Goal: Transaction & Acquisition: Obtain resource

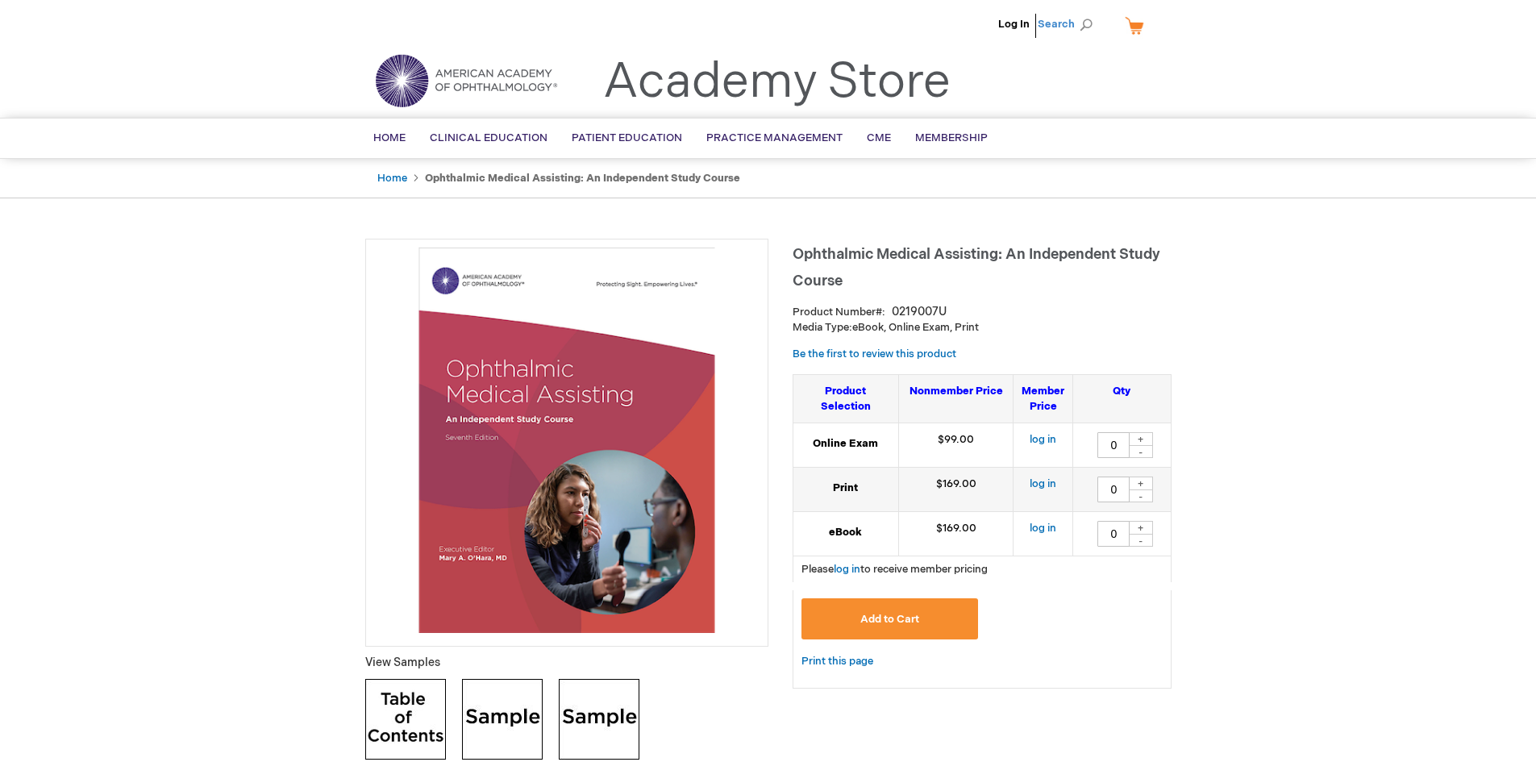
drag, startPoint x: 1078, startPoint y: 19, endPoint x: 1055, endPoint y: 30, distance: 26.0
click at [1075, 20] on span "Search" at bounding box center [1068, 24] width 61 height 32
type input "free"
click at [1080, 12] on button "Search" at bounding box center [1086, 25] width 13 height 26
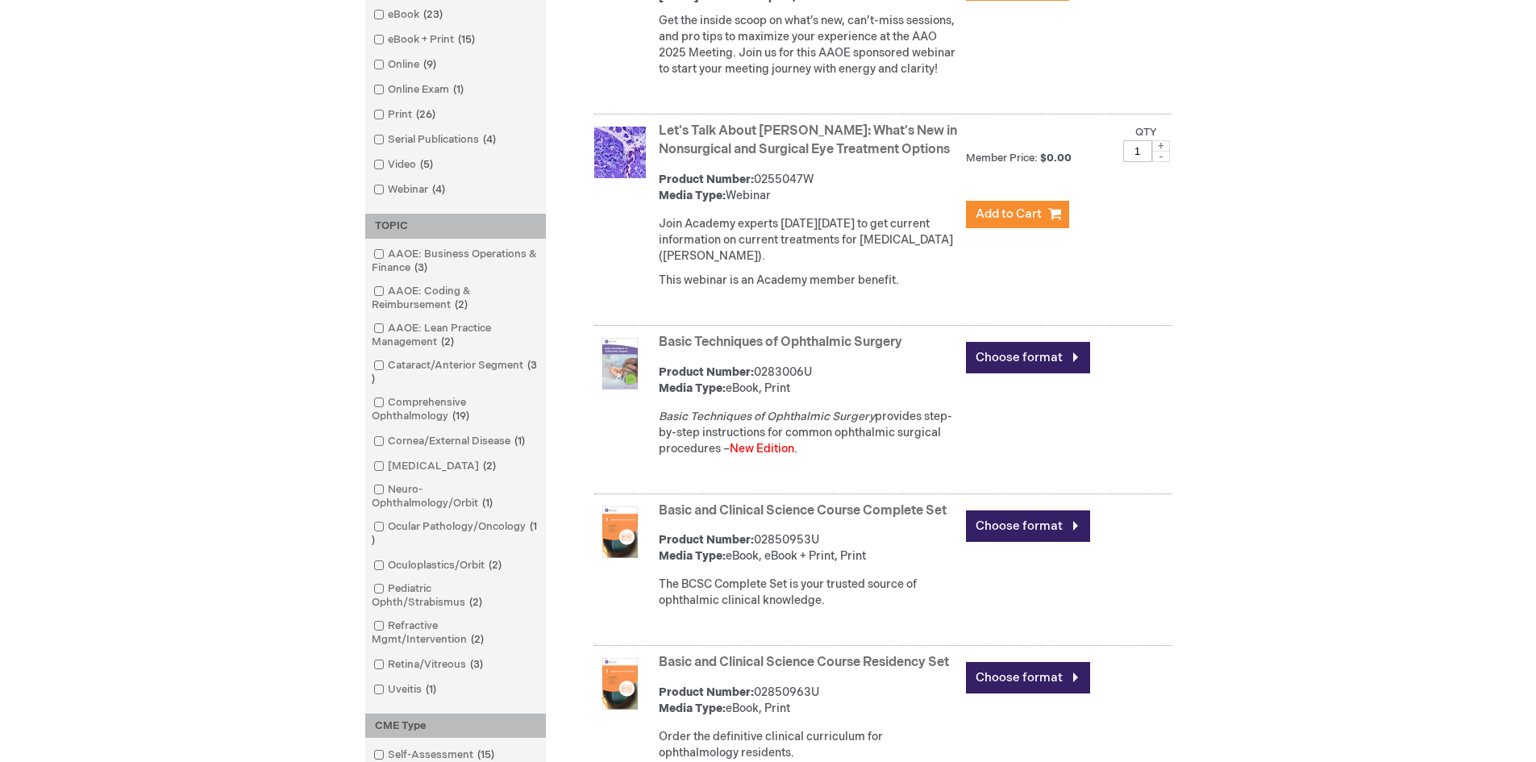
scroll to position [726, 0]
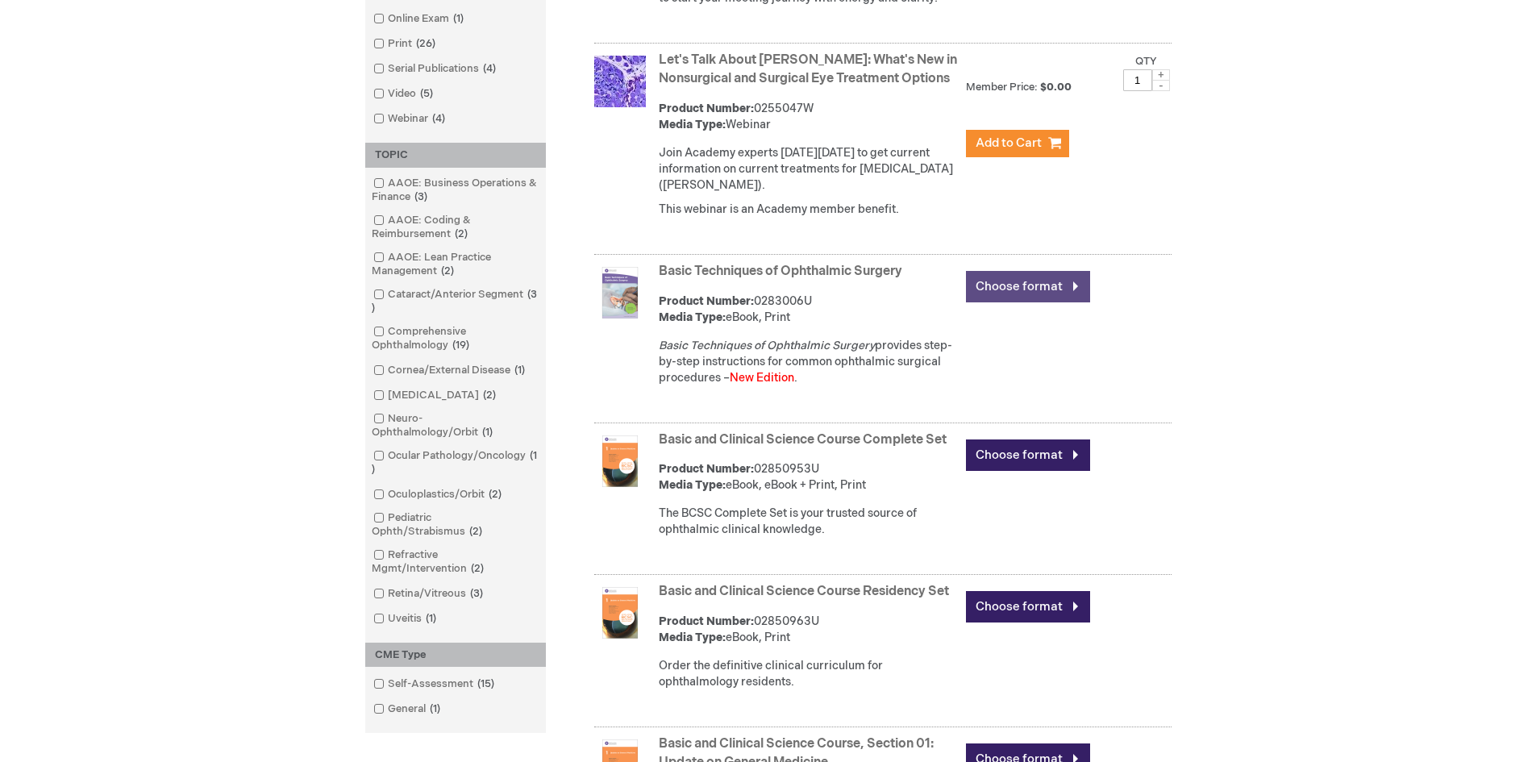
click at [989, 302] on link "Choose format" at bounding box center [1028, 286] width 124 height 31
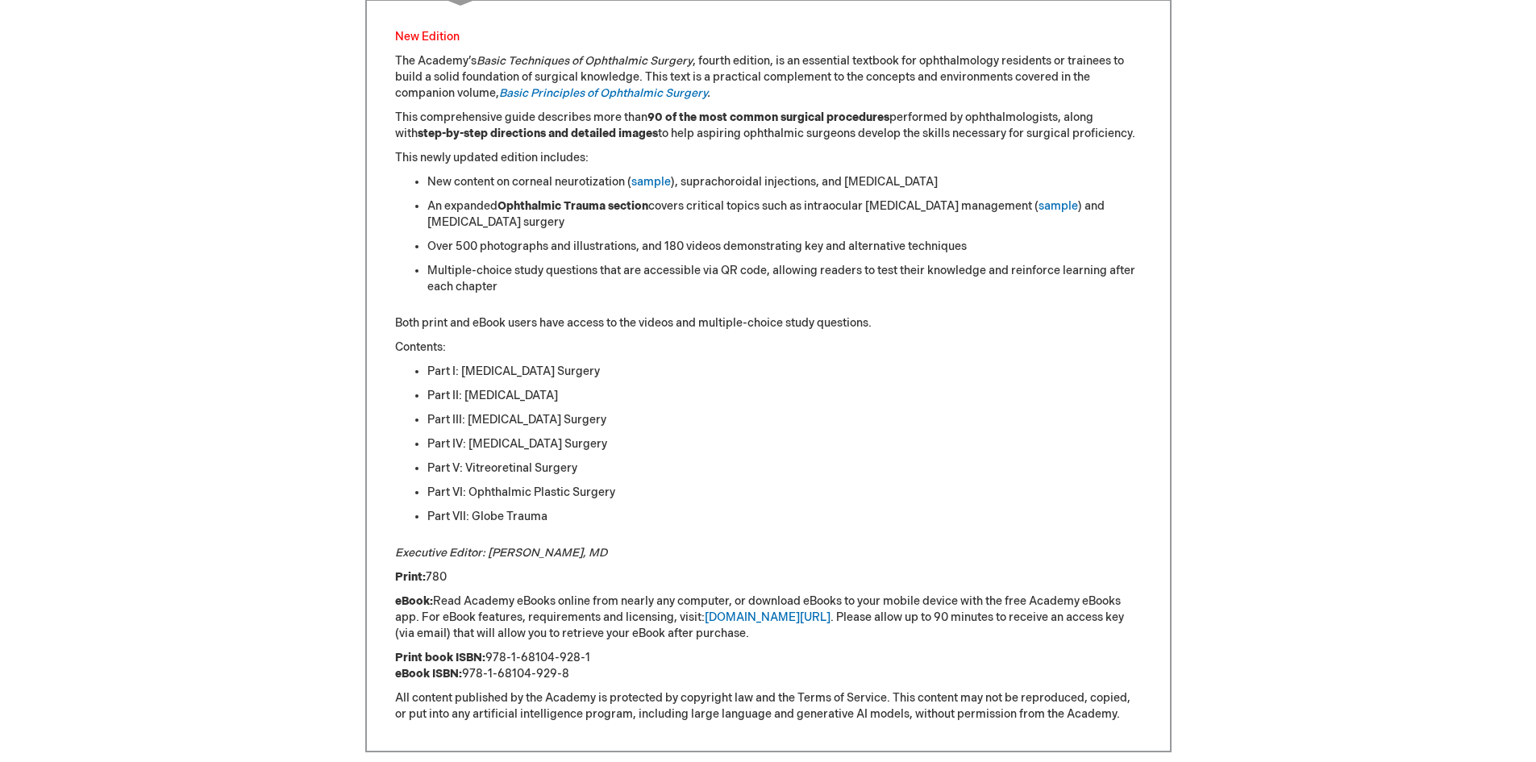
scroll to position [968, 0]
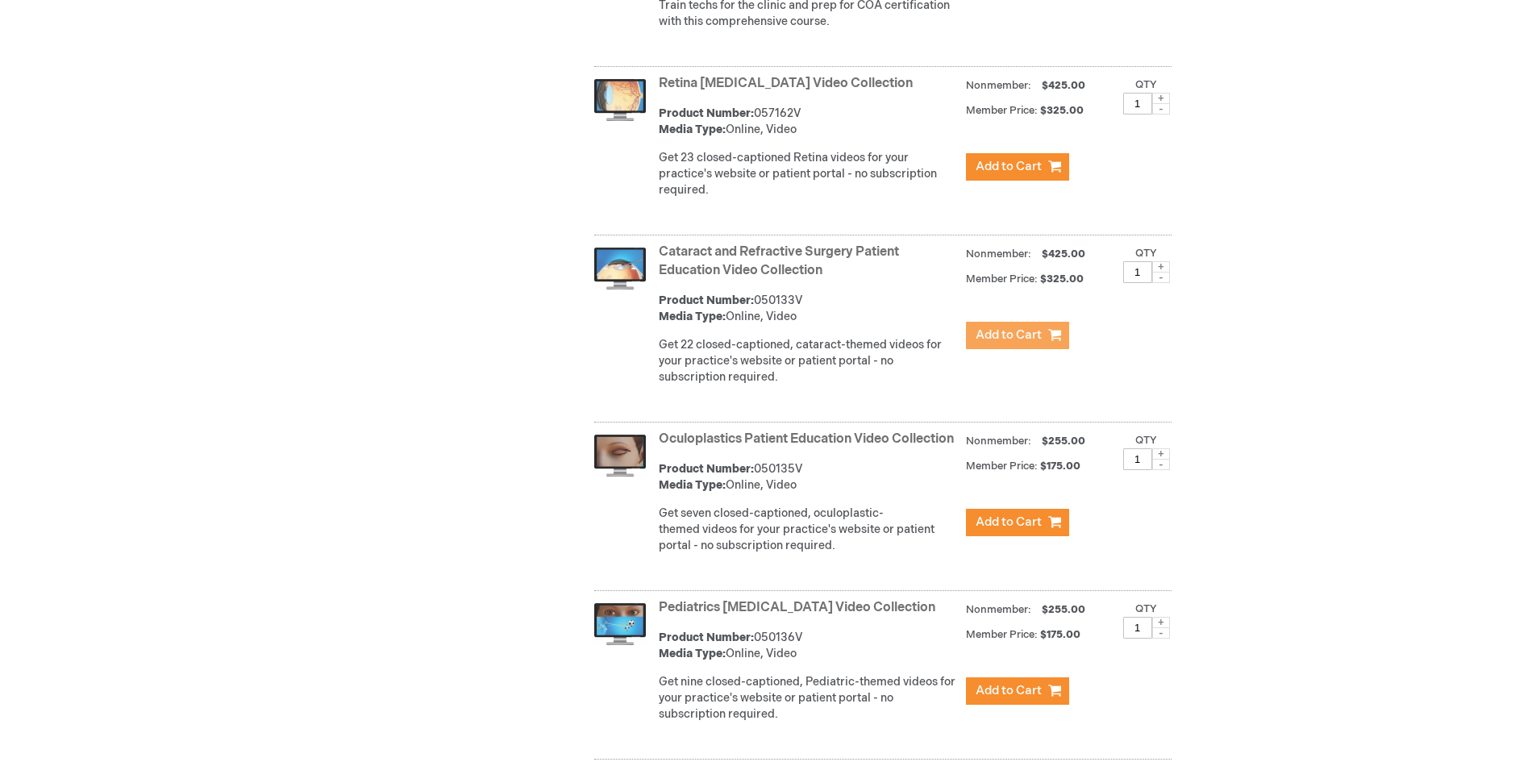
scroll to position [4274, 0]
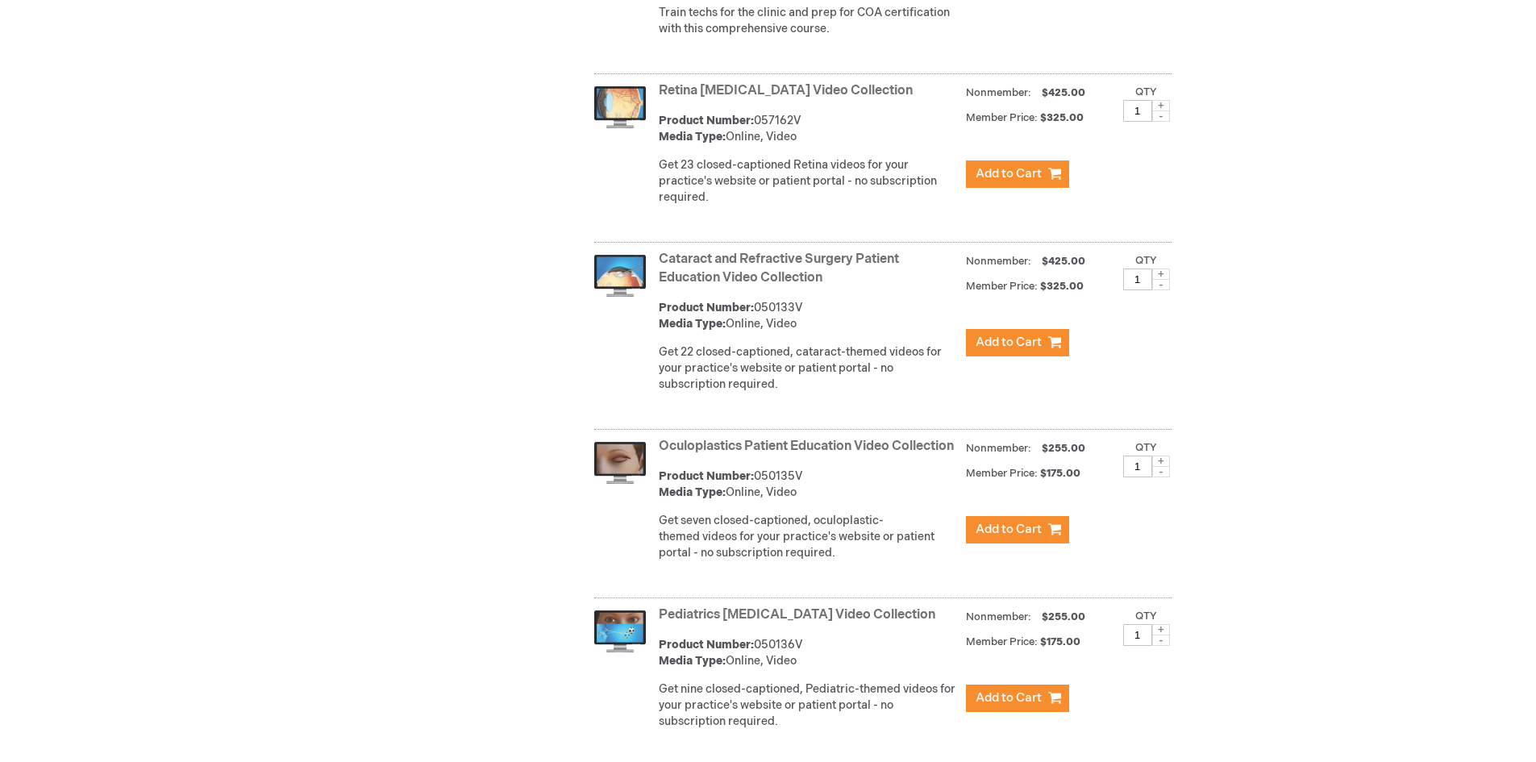
drag, startPoint x: 1536, startPoint y: 465, endPoint x: 1536, endPoint y: 490, distance: 25.0
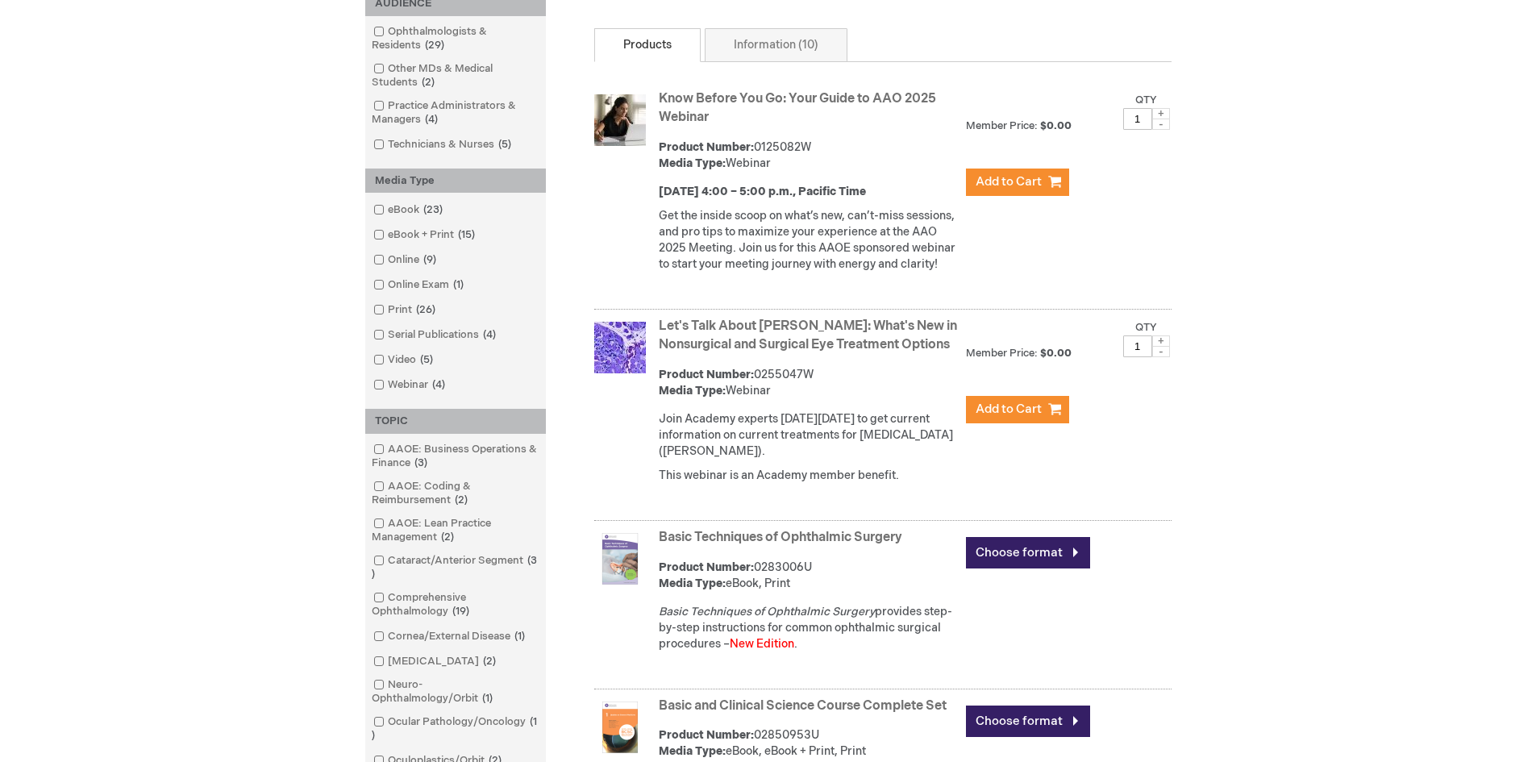
scroll to position [242, 0]
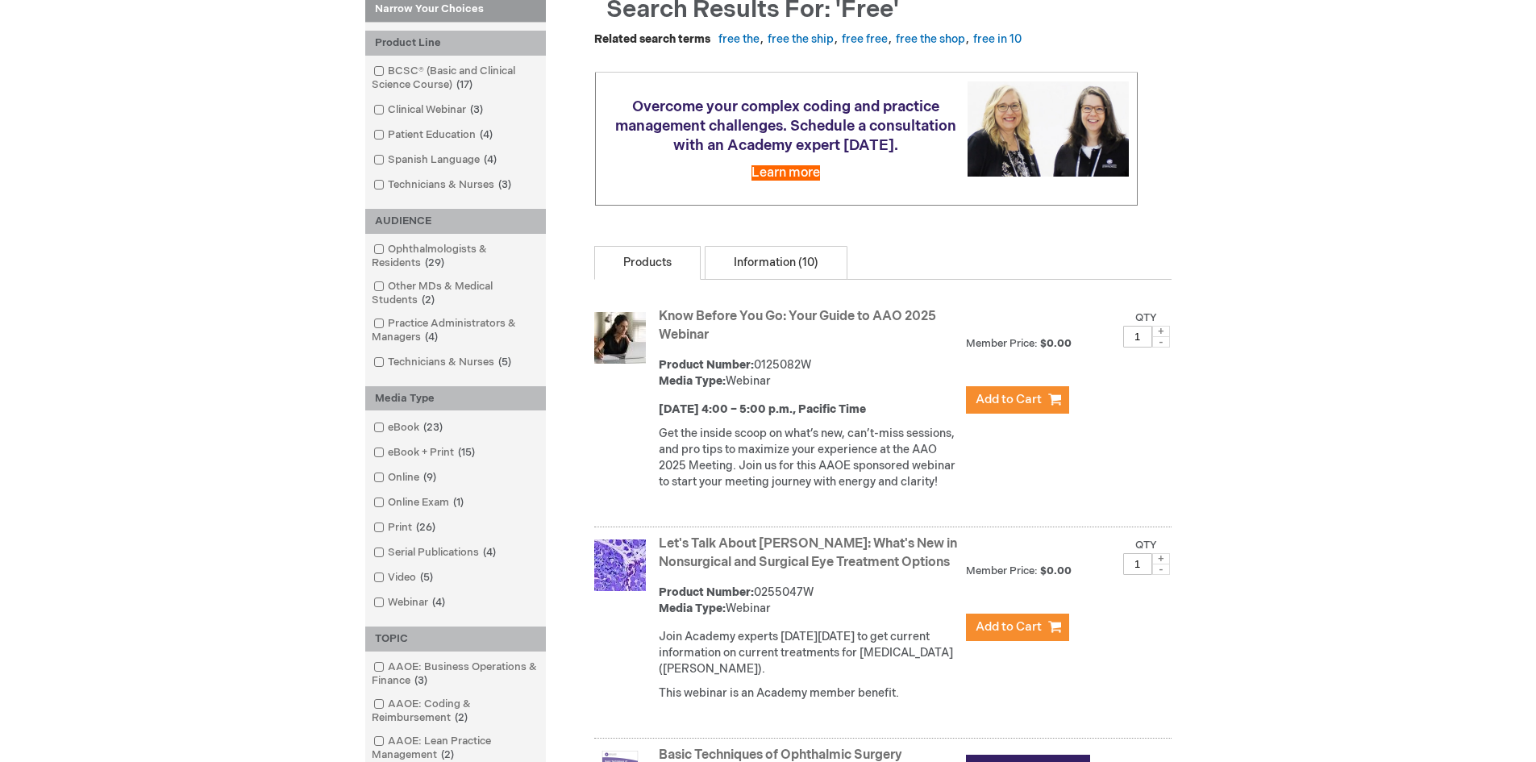
click at [771, 256] on link "Information (10)" at bounding box center [776, 263] width 143 height 34
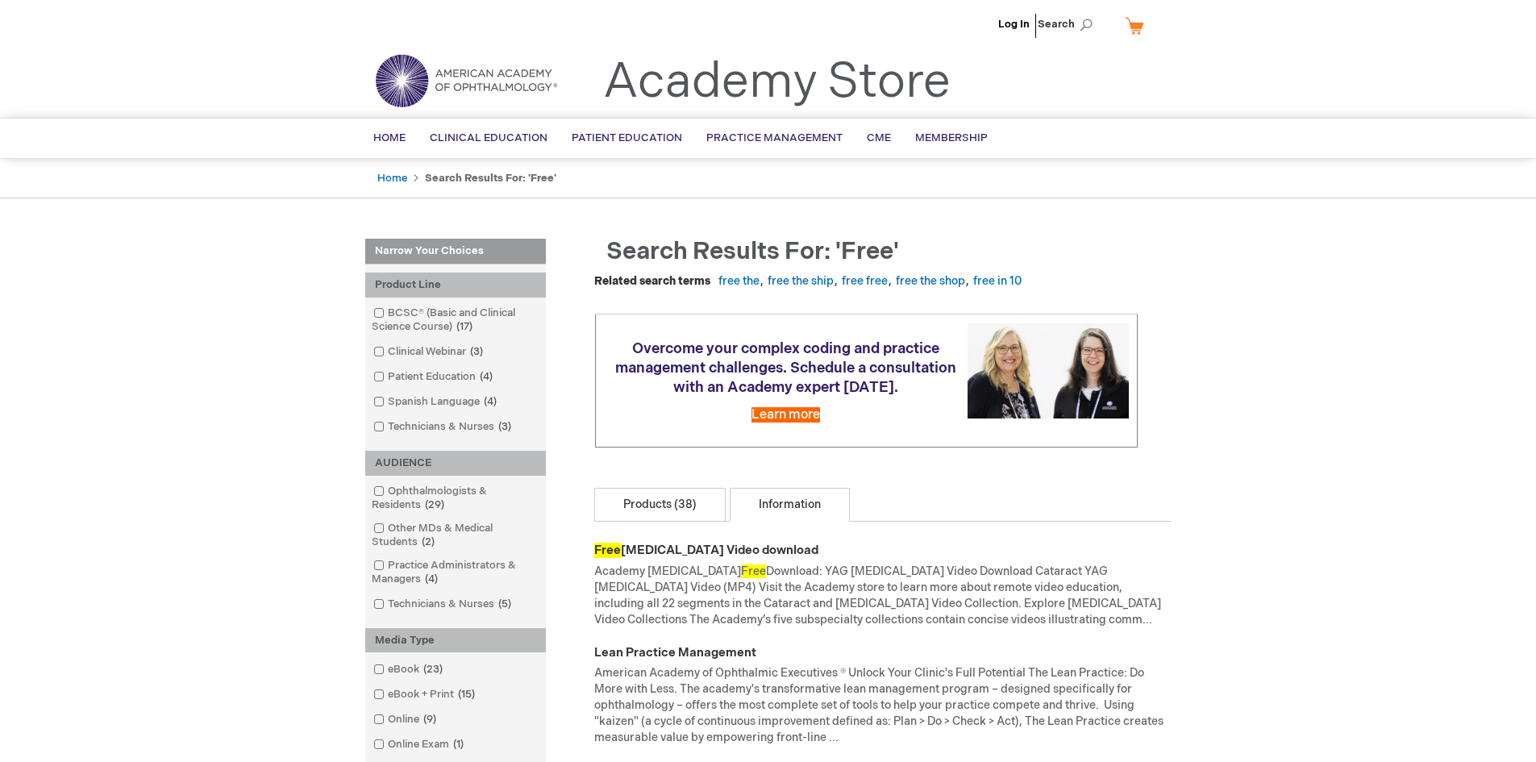
click at [648, 515] on link "Products (38)" at bounding box center [659, 505] width 131 height 34
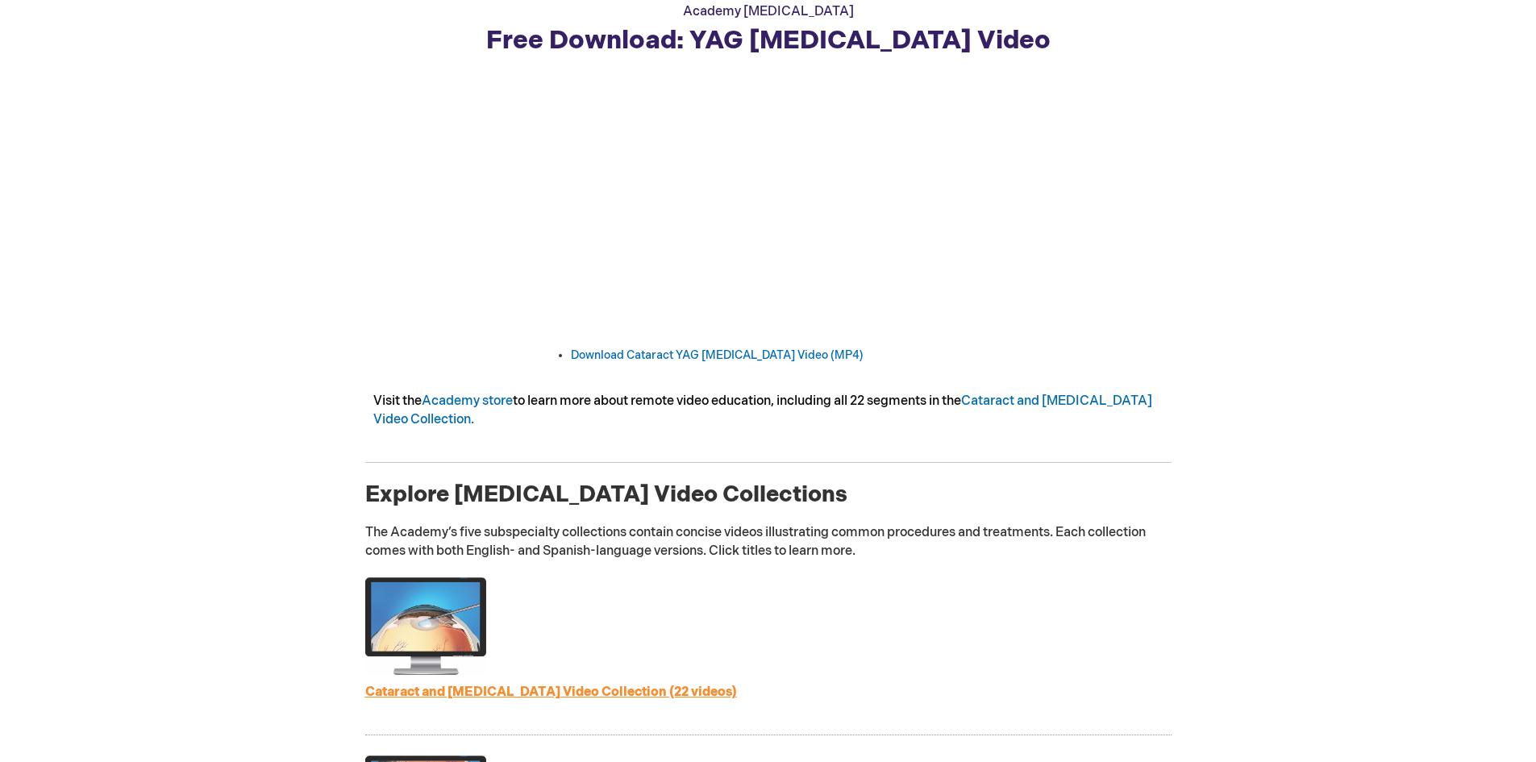
scroll to position [403, 0]
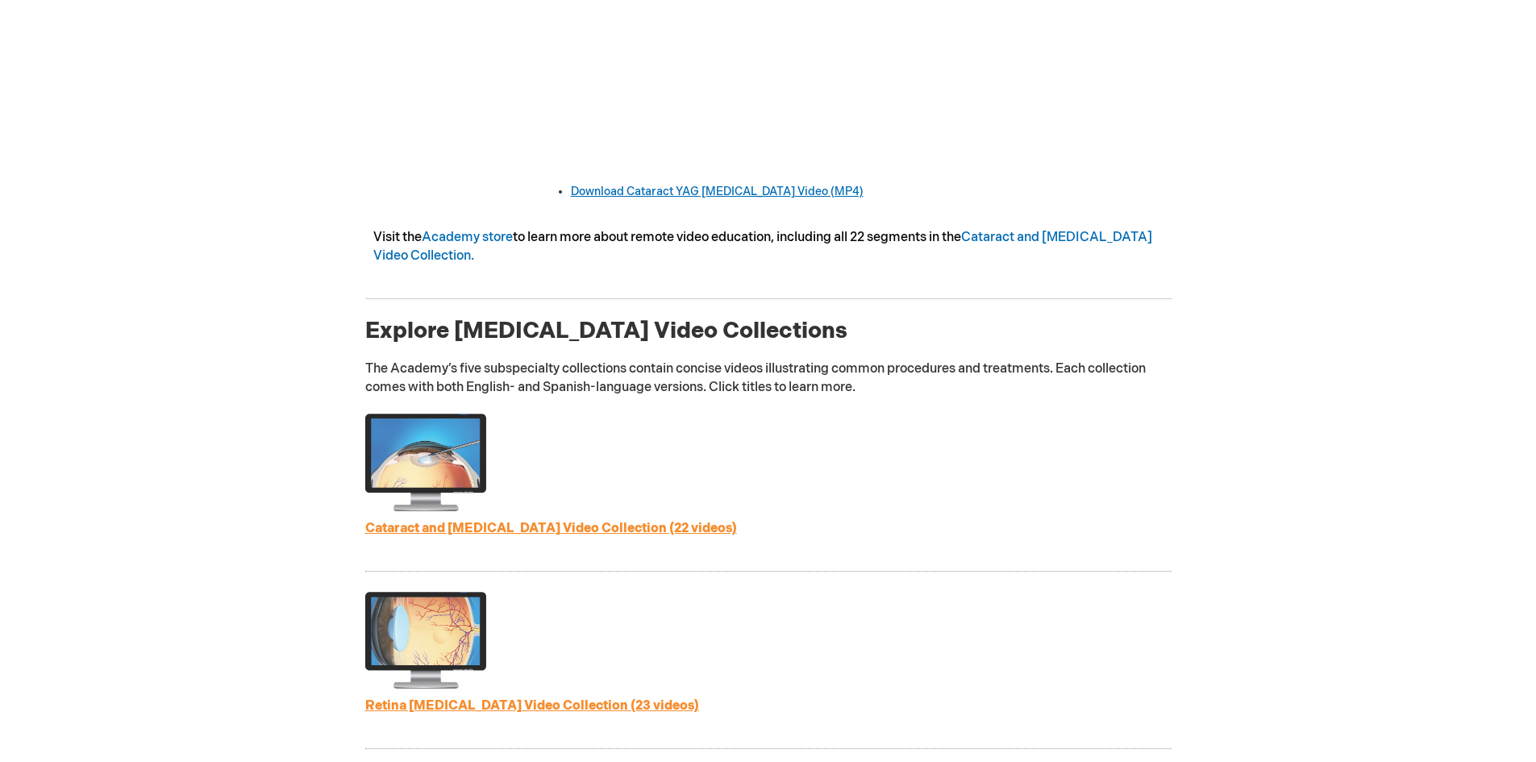
click at [769, 198] on link "Download Cataract YAG Capsulotomy Video (MP4)" at bounding box center [717, 192] width 293 height 14
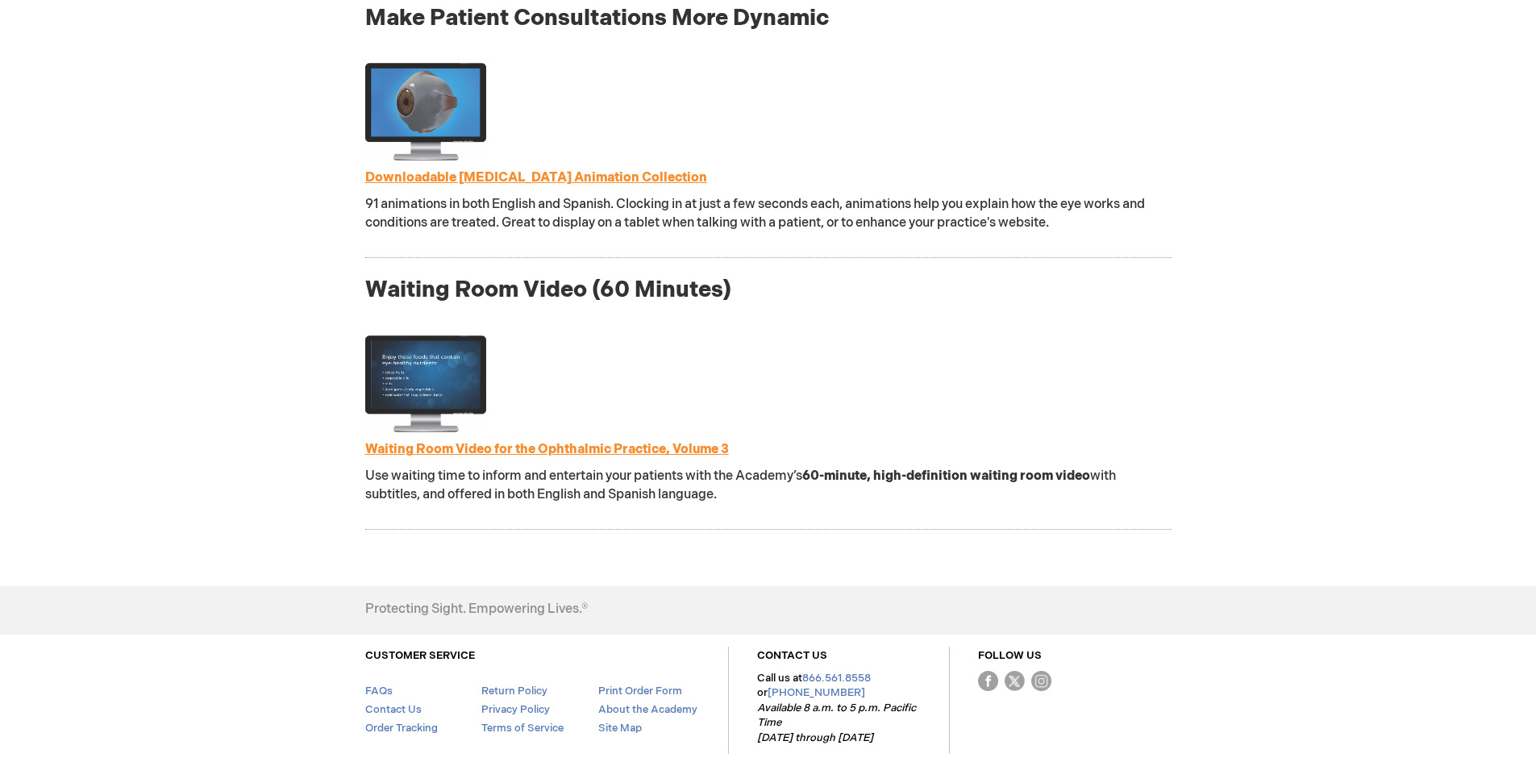
scroll to position [1782, 0]
